Goal: Check status: Check status

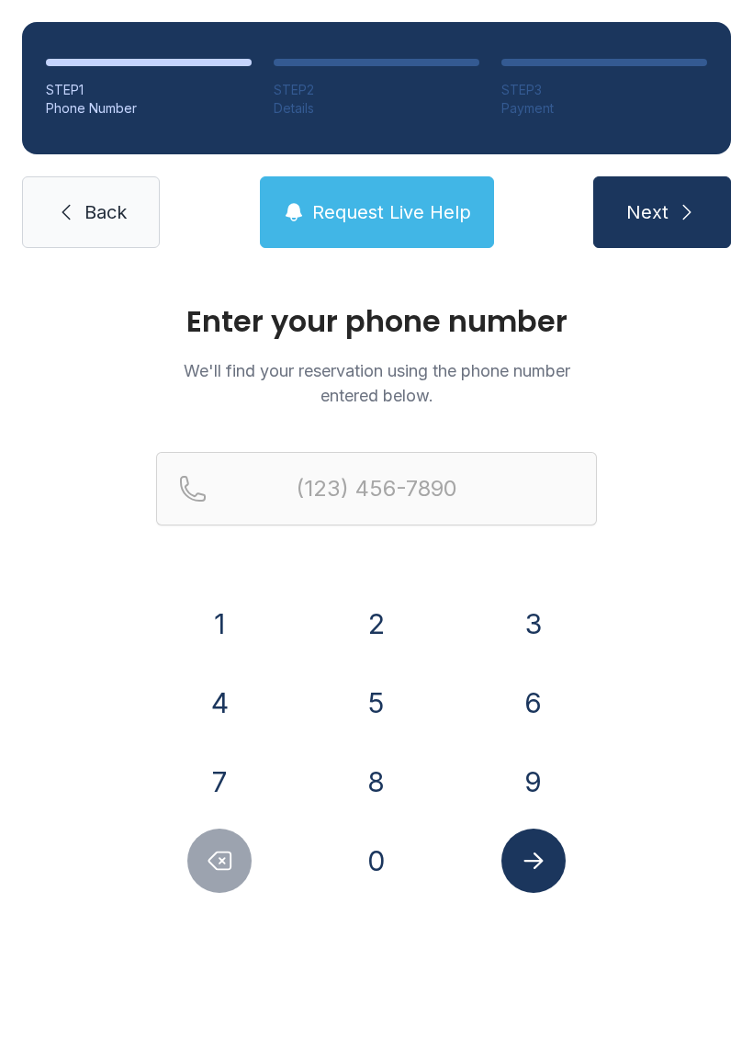
click at [387, 788] on button "8" at bounding box center [376, 781] width 64 height 64
click at [533, 708] on button "6" at bounding box center [533, 702] width 64 height 64
click at [260, 701] on div "4" at bounding box center [220, 702] width 128 height 64
click at [228, 694] on button "4" at bounding box center [219, 702] width 64 height 64
click at [383, 706] on button "5" at bounding box center [376, 702] width 64 height 64
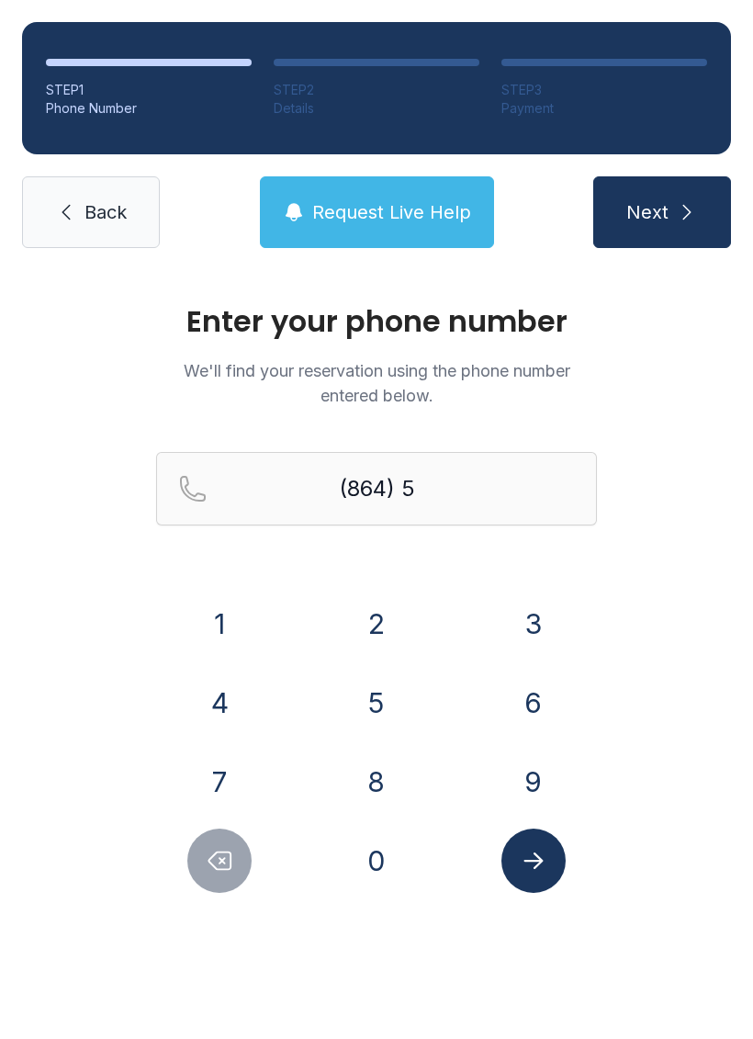
click at [540, 612] on button "3" at bounding box center [533, 623] width 64 height 64
click at [535, 774] on button "9" at bounding box center [533, 781] width 64 height 64
click at [537, 692] on button "6" at bounding box center [533, 702] width 64 height 64
click at [532, 623] on button "3" at bounding box center [533, 623] width 64 height 64
click at [386, 607] on button "2" at bounding box center [376, 623] width 64 height 64
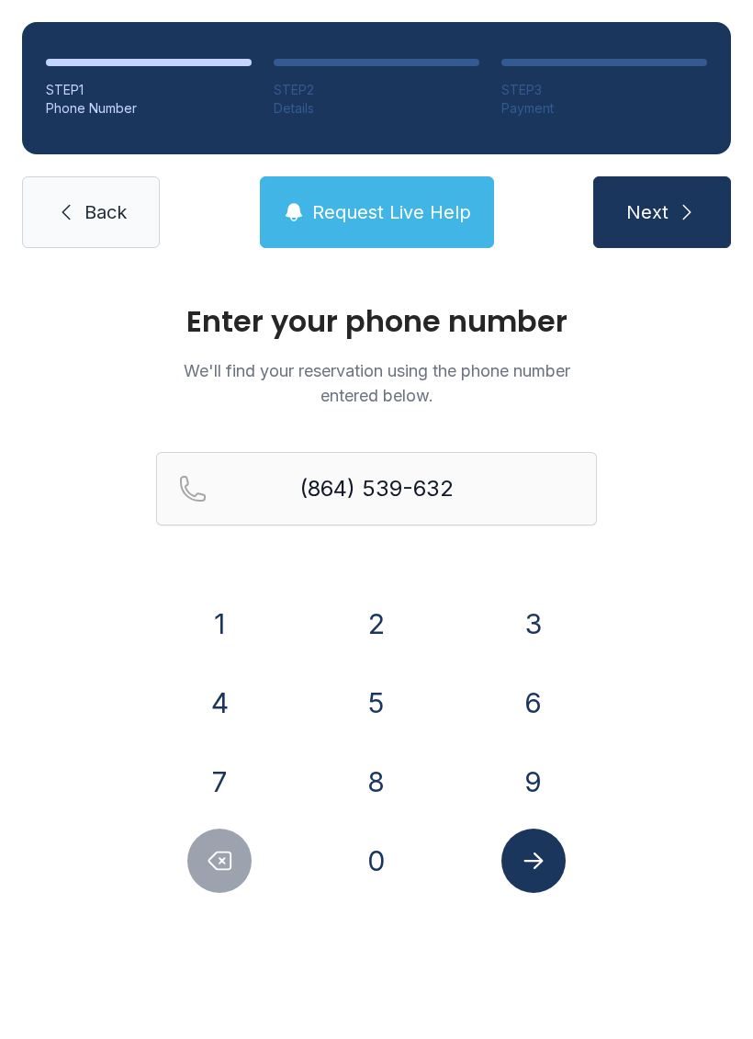
click at [386, 607] on button "2" at bounding box center [376, 623] width 64 height 64
type input "[PHONE_NUMBER]"
click at [534, 860] on icon "Submit lookup form" at bounding box center [532, 860] width 19 height 17
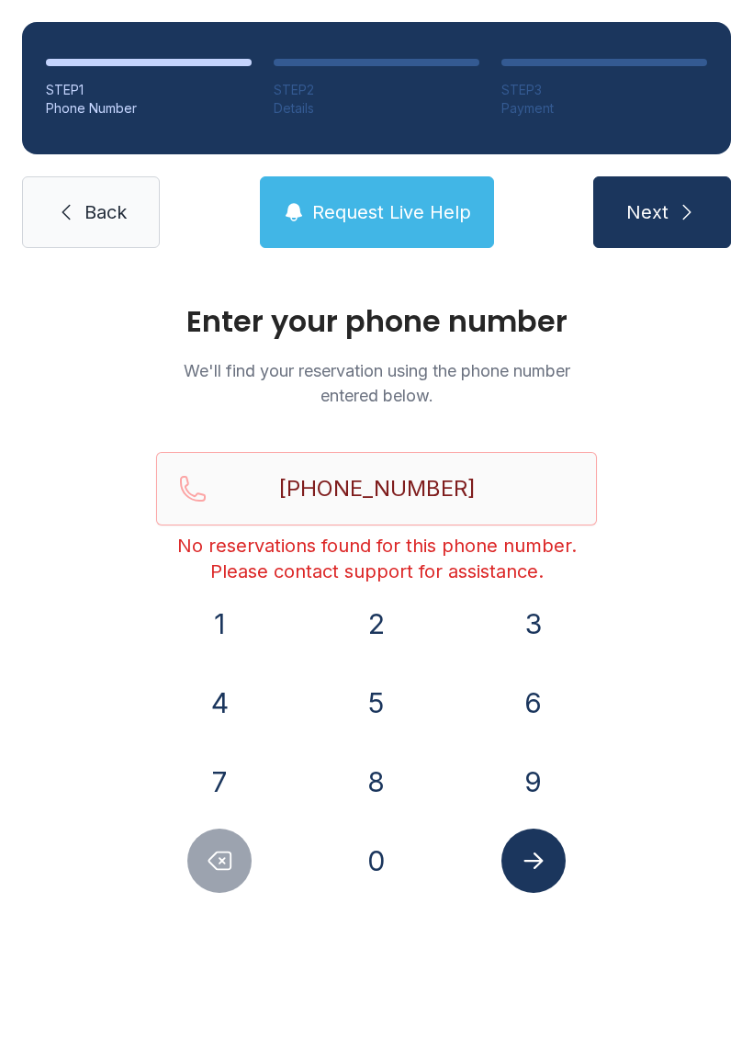
click at [94, 209] on span "Back" at bounding box center [105, 212] width 42 height 26
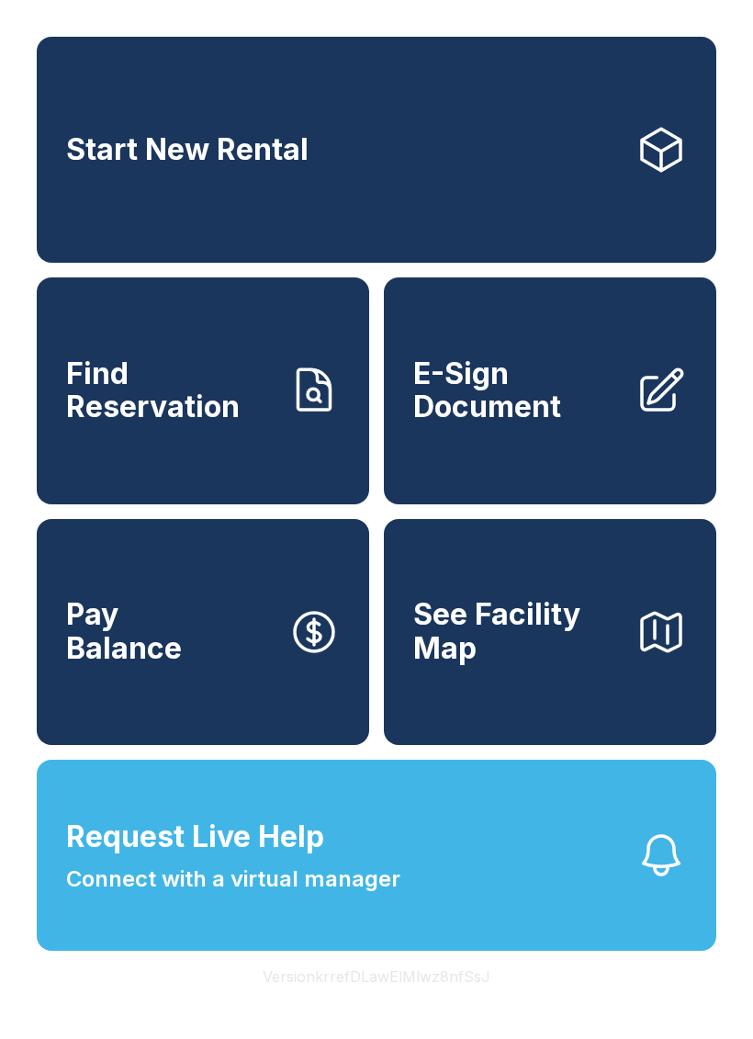
click at [302, 409] on icon at bounding box center [313, 390] width 51 height 51
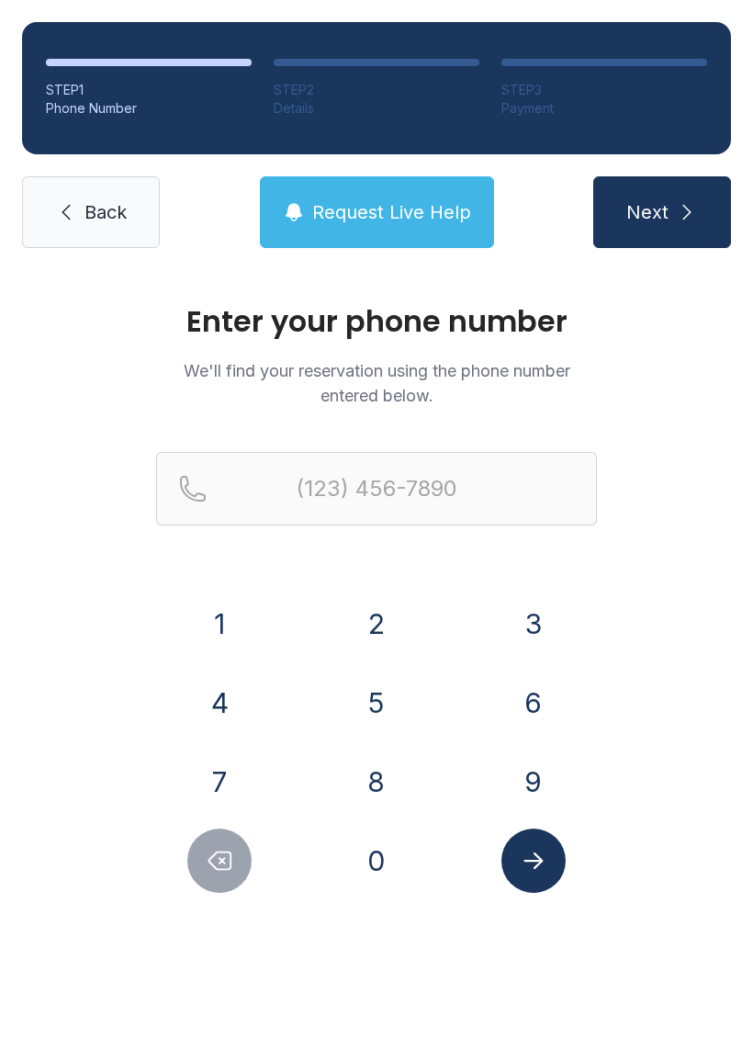
click at [79, 196] on link "Back" at bounding box center [91, 212] width 138 height 72
